Goal: Task Accomplishment & Management: Complete application form

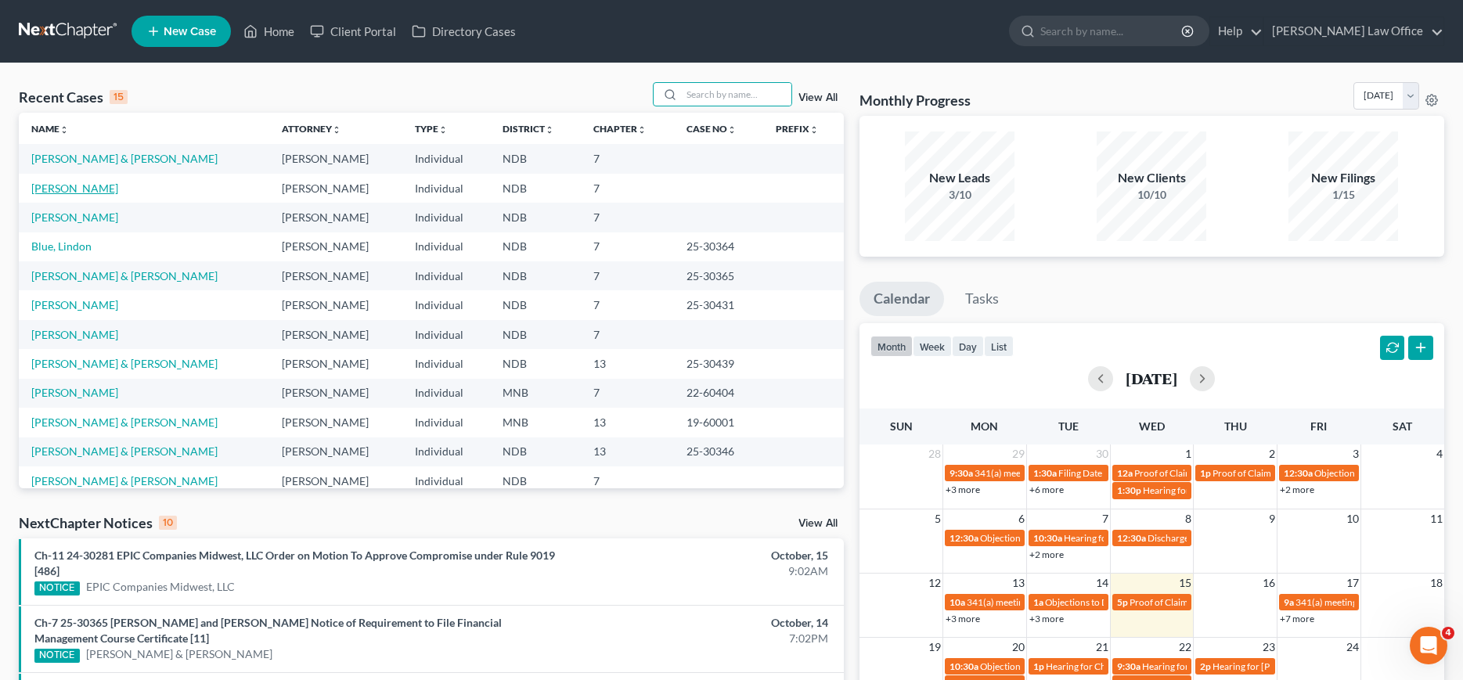
click at [48, 189] on link "[PERSON_NAME]" at bounding box center [74, 188] width 87 height 13
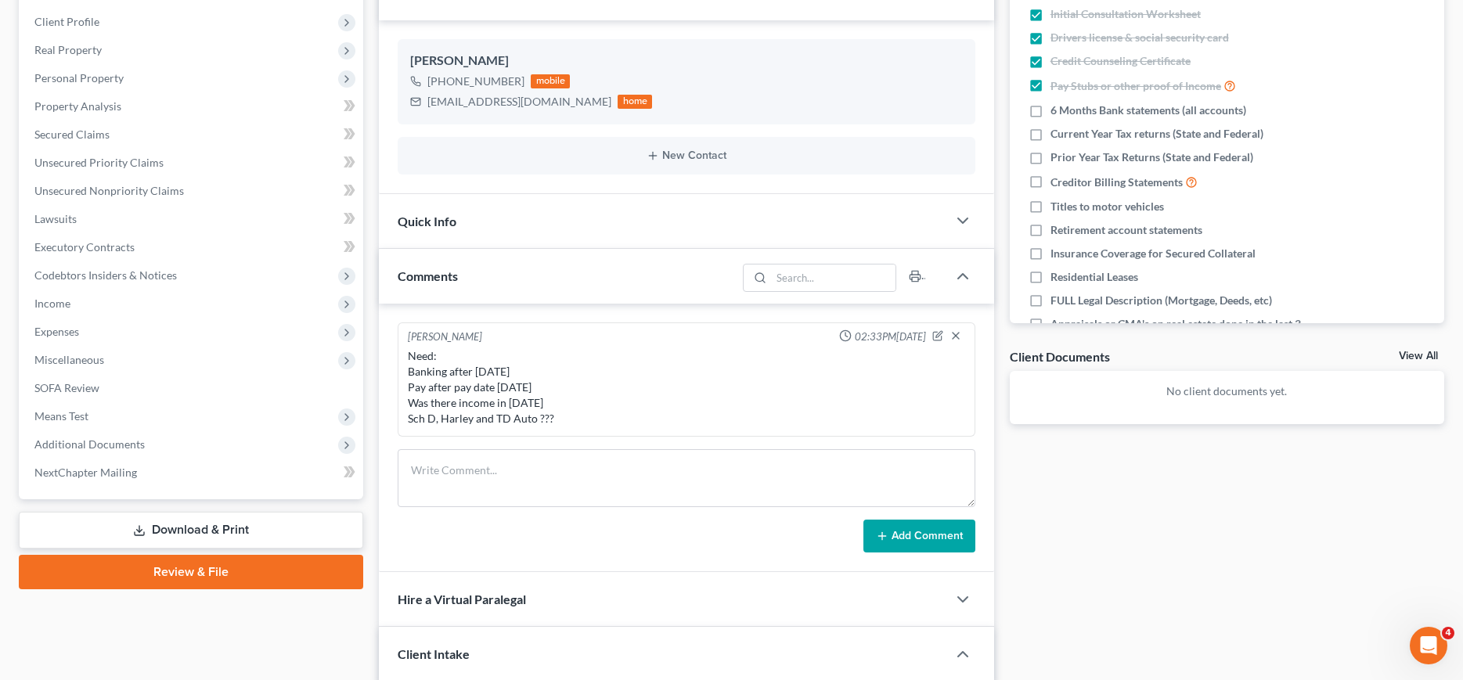
scroll to position [80, 0]
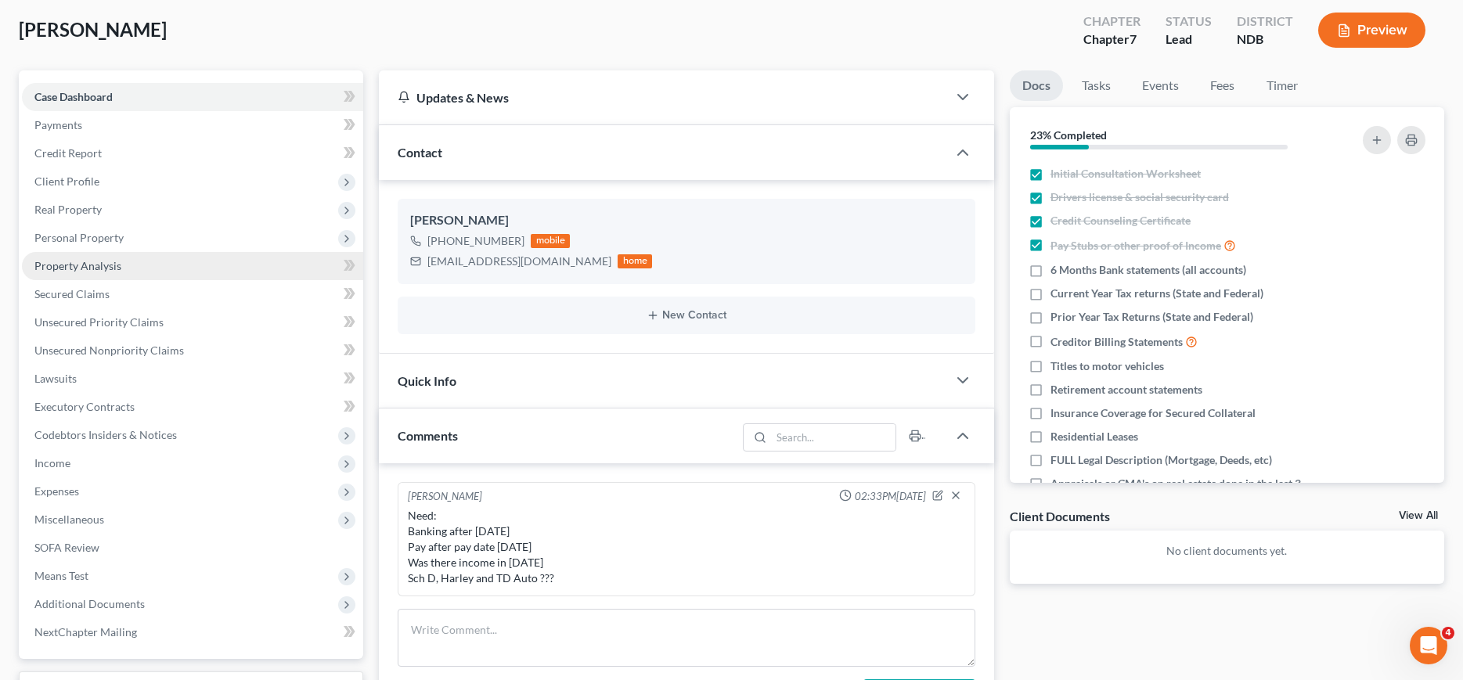
click at [67, 269] on span "Property Analysis" at bounding box center [77, 265] width 87 height 13
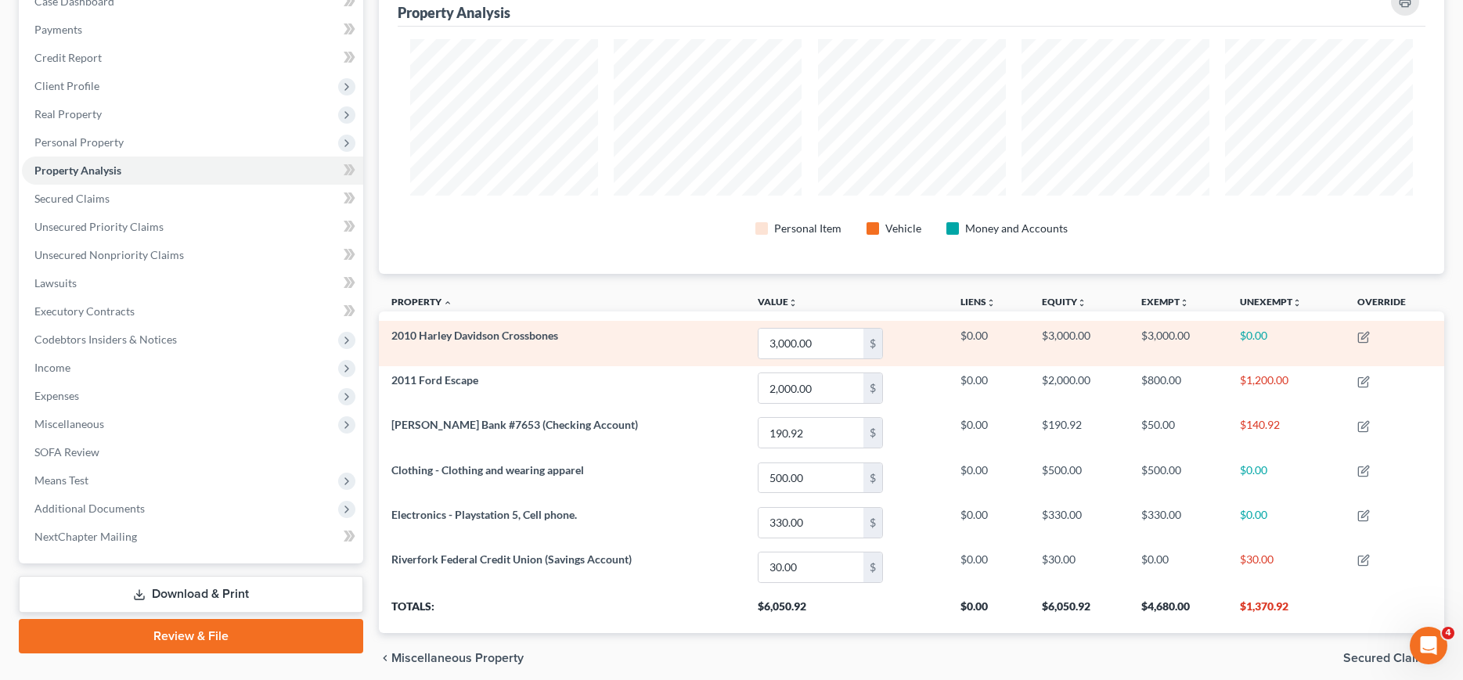
scroll to position [238, 0]
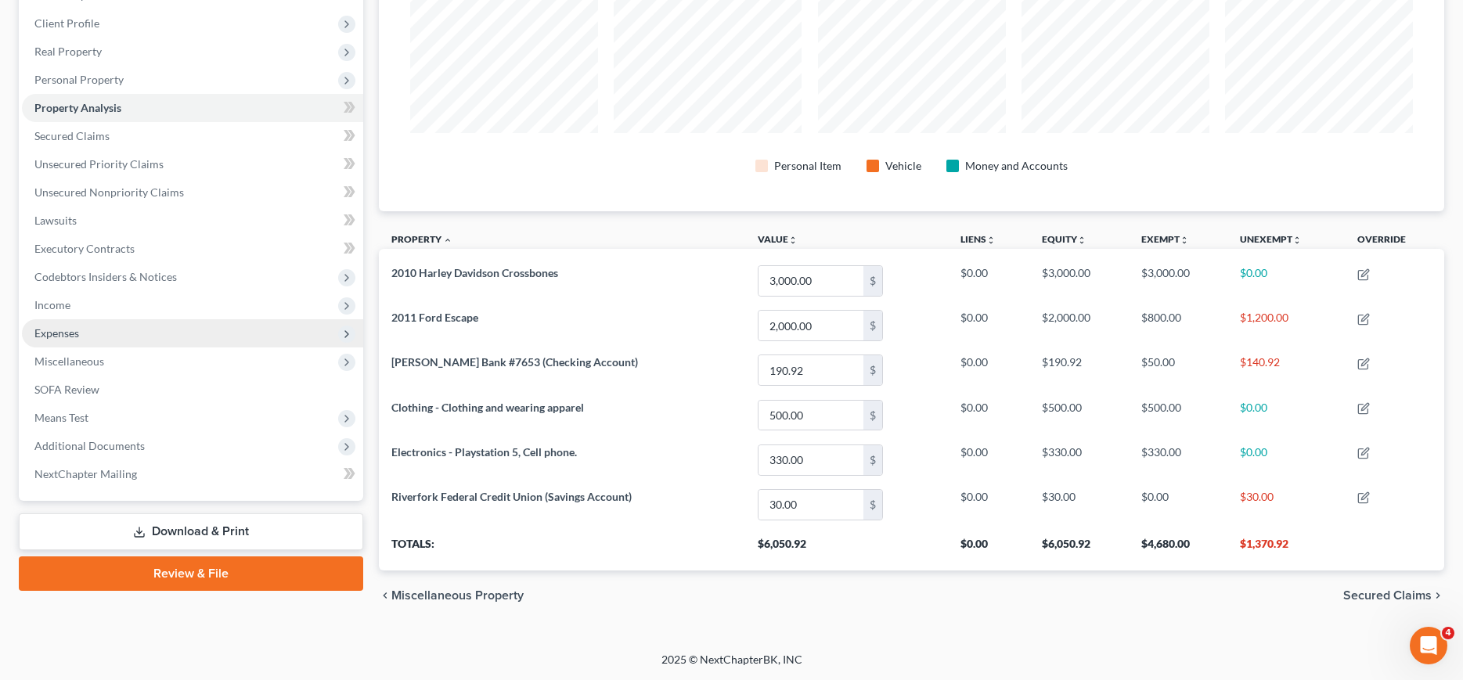
click at [59, 336] on span "Expenses" at bounding box center [56, 332] width 45 height 13
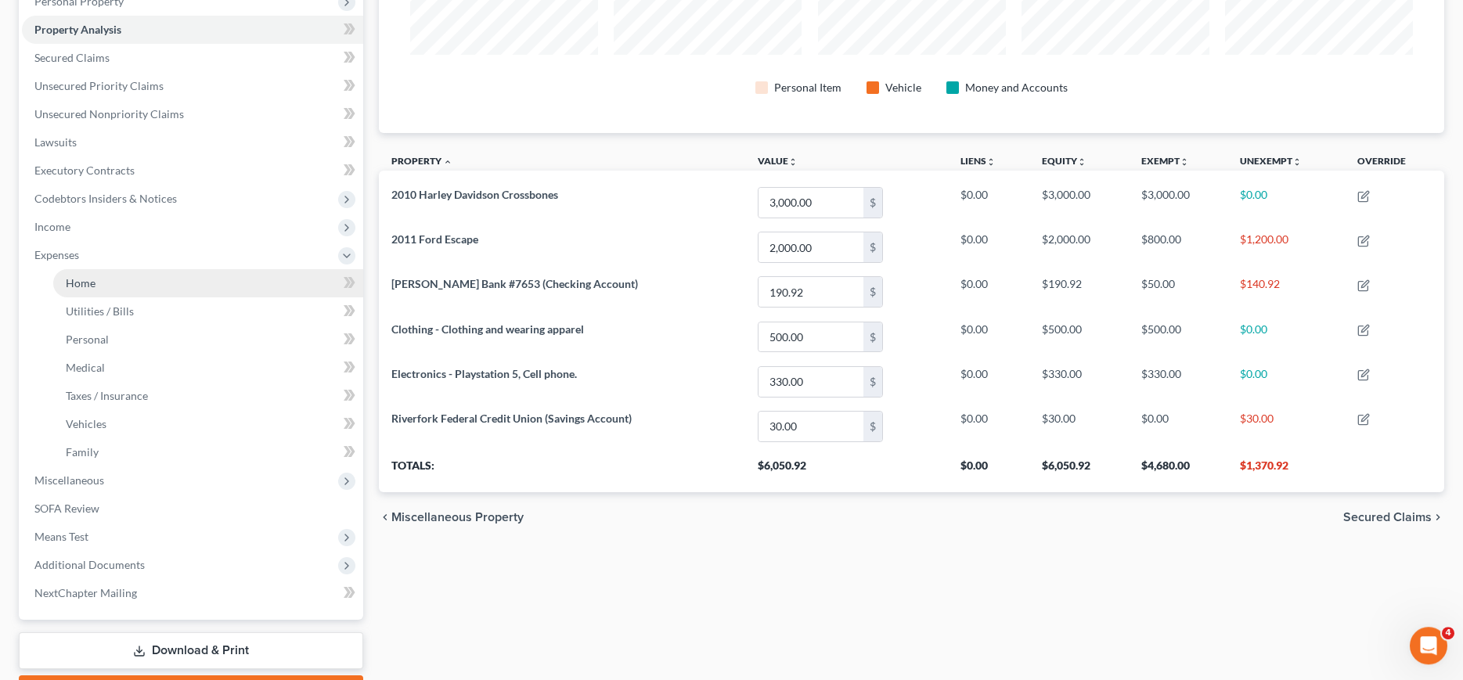
scroll to position [398, 0]
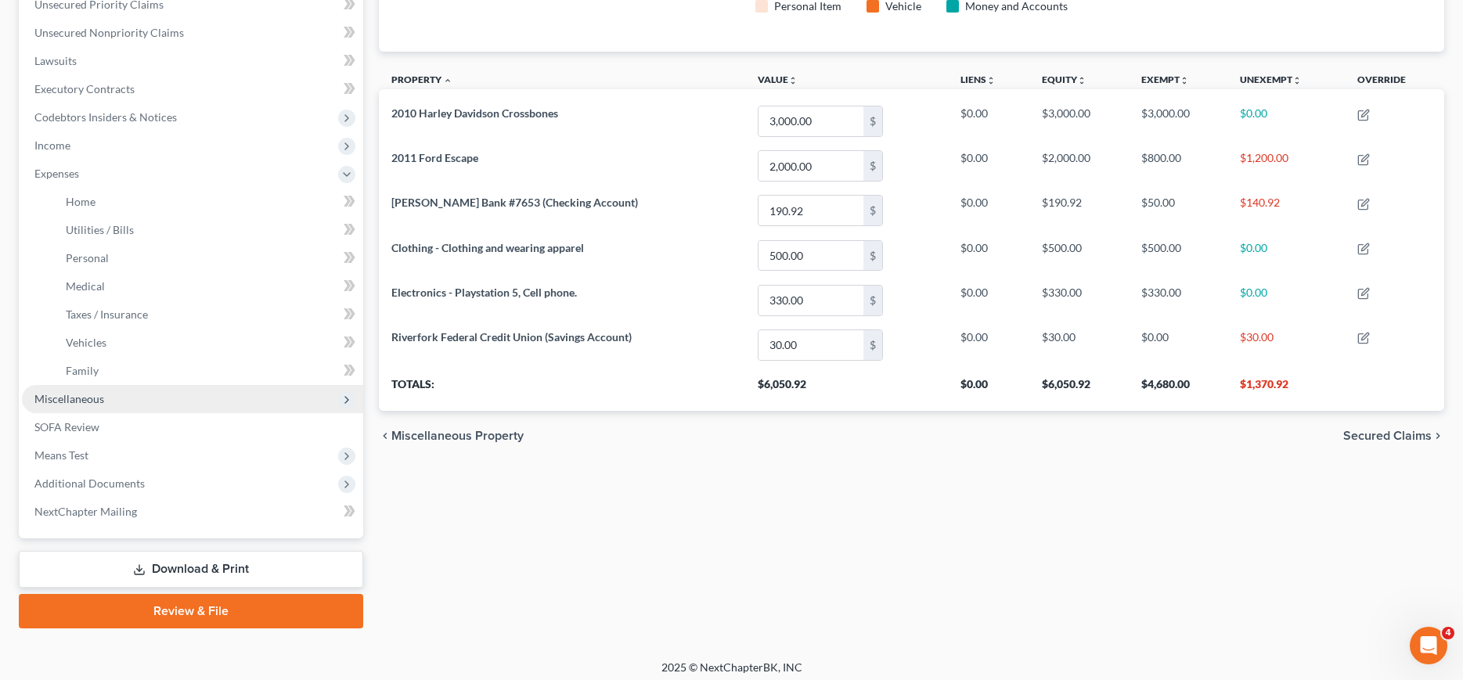
click at [67, 395] on span "Miscellaneous" at bounding box center [69, 398] width 70 height 13
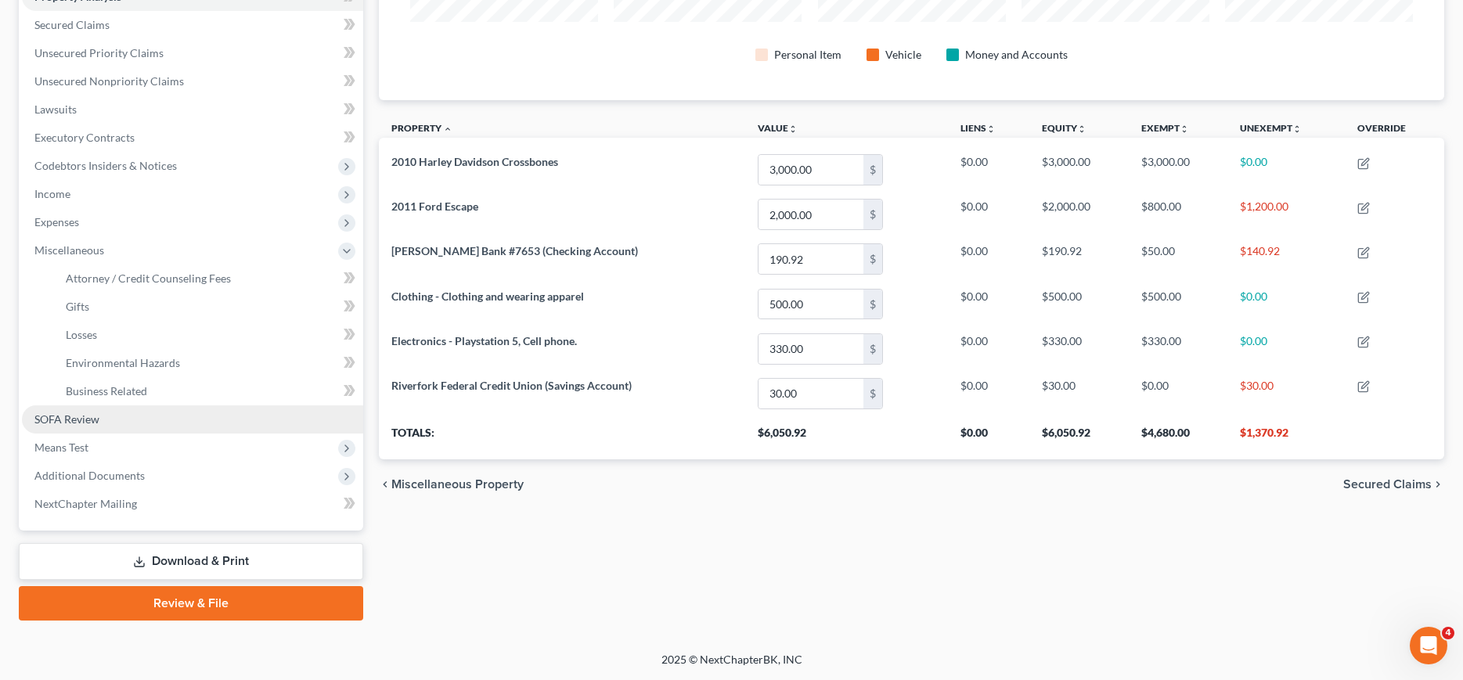
scroll to position [348, 0]
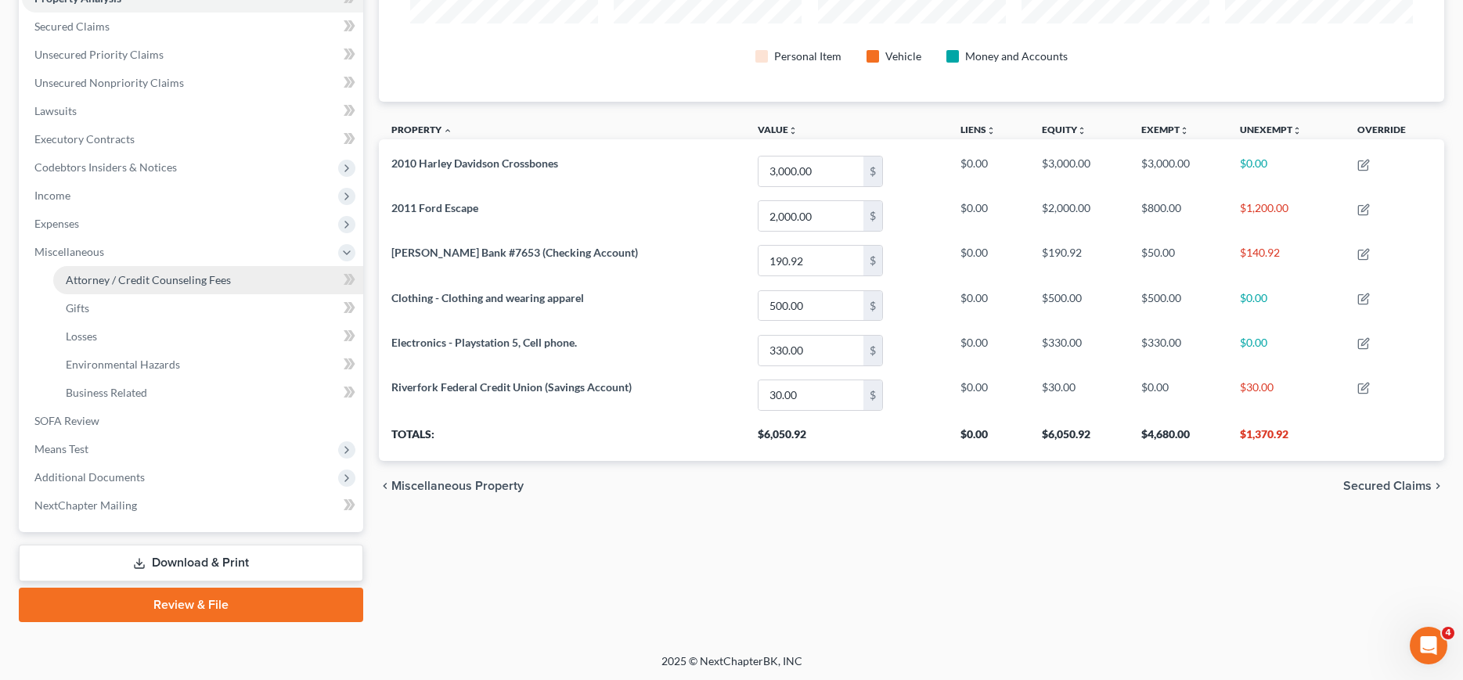
click at [138, 281] on span "Attorney / Credit Counseling Fees" at bounding box center [148, 279] width 165 height 13
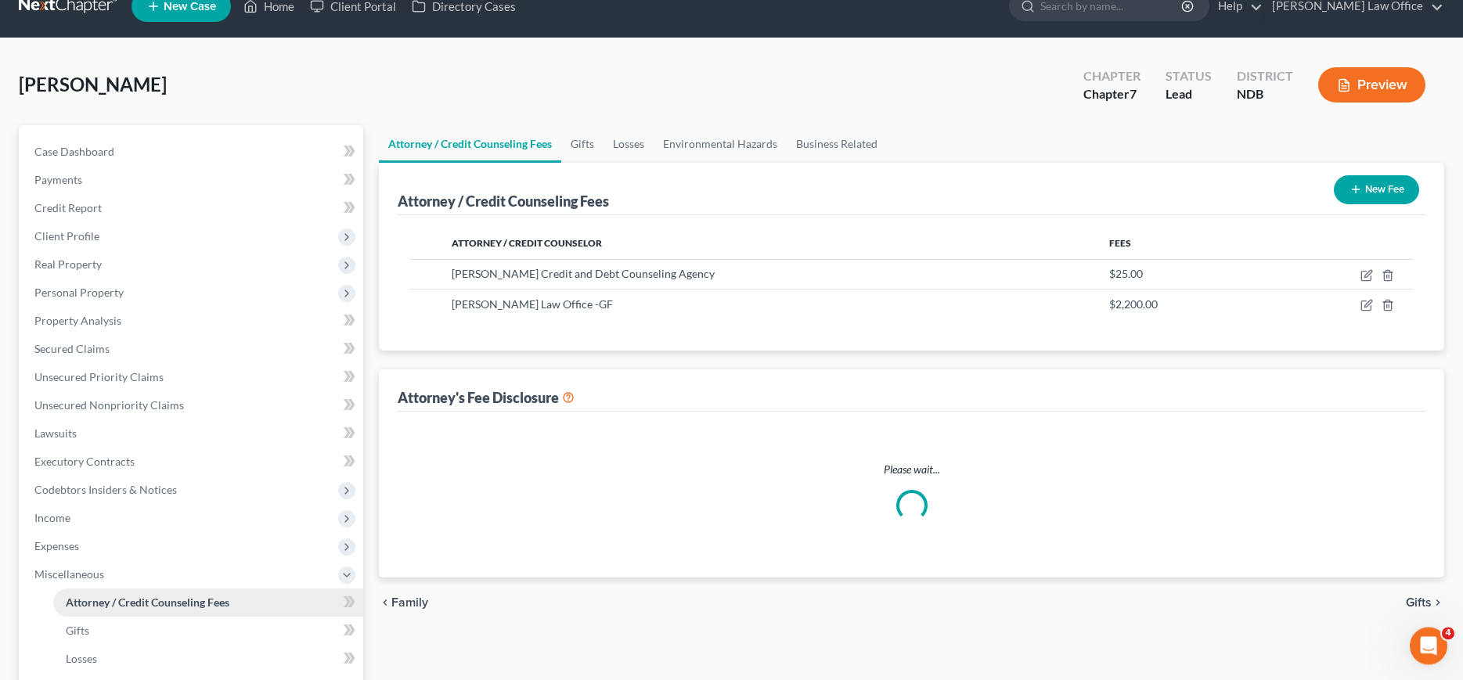
select select "5"
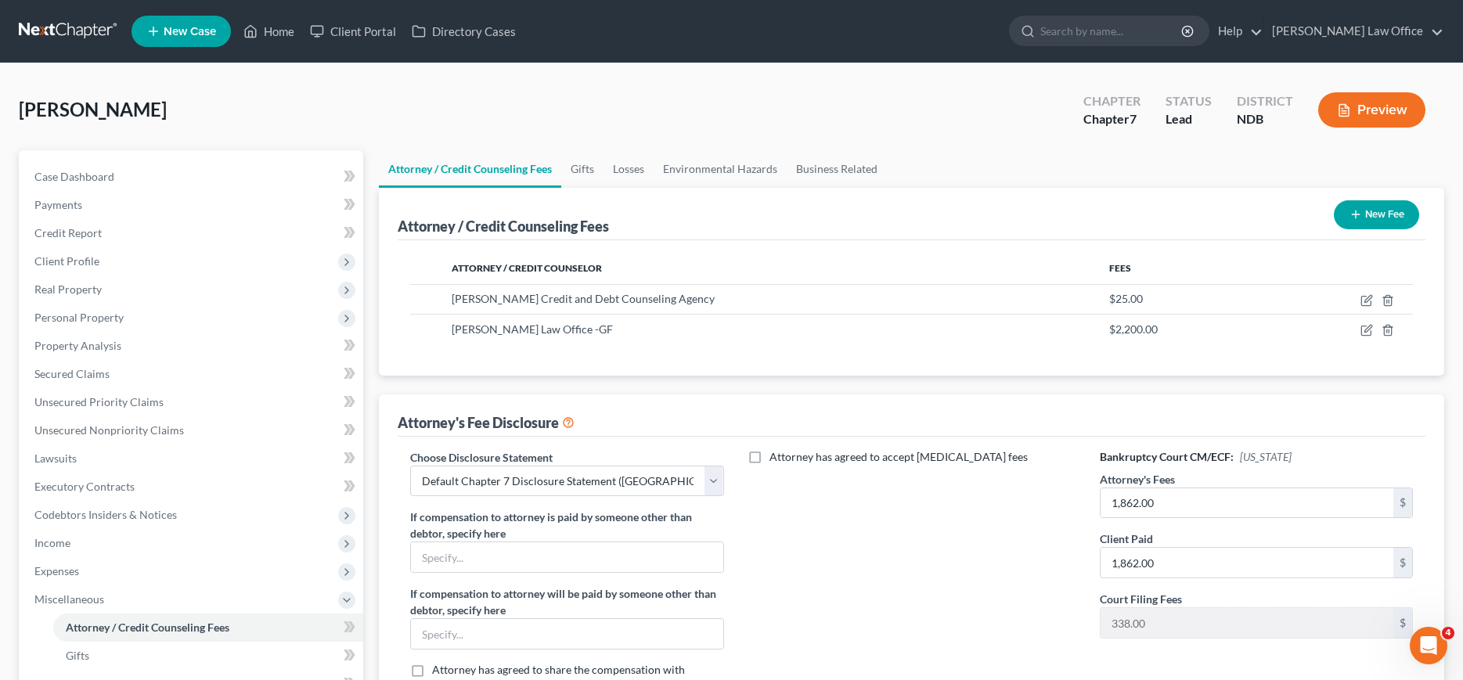
click at [33, 22] on link at bounding box center [69, 31] width 100 height 28
